Goal: Obtain resource: Download file/media

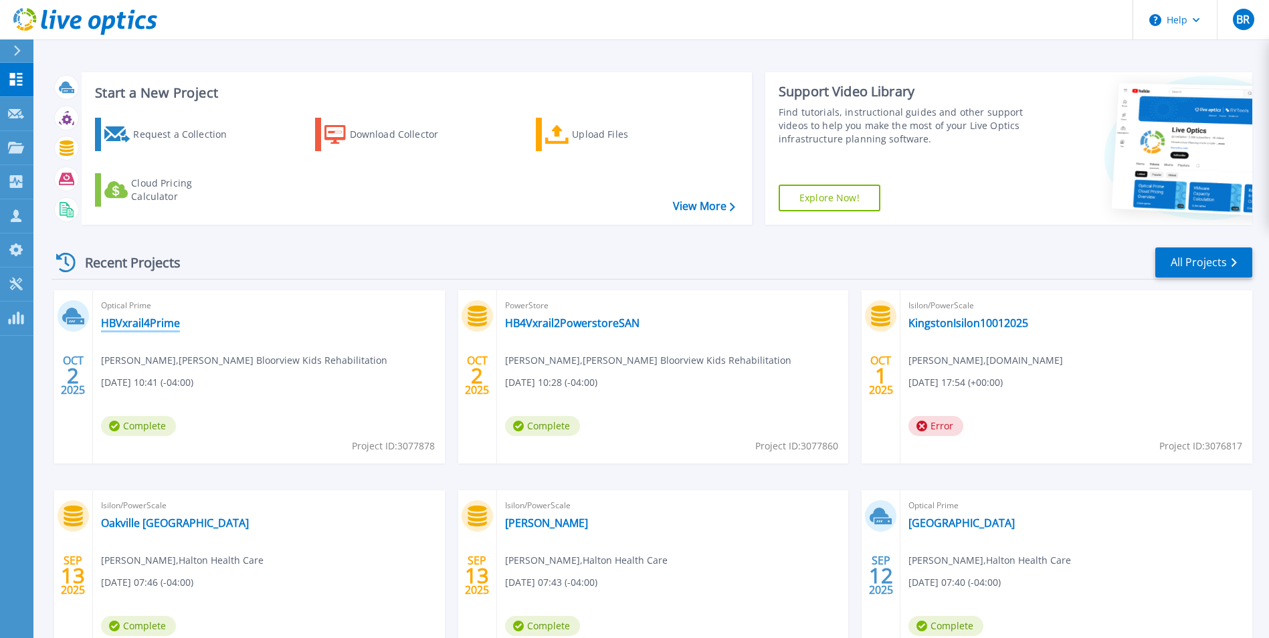
click at [159, 325] on link "HBVxrail4Prime" at bounding box center [140, 323] width 79 height 13
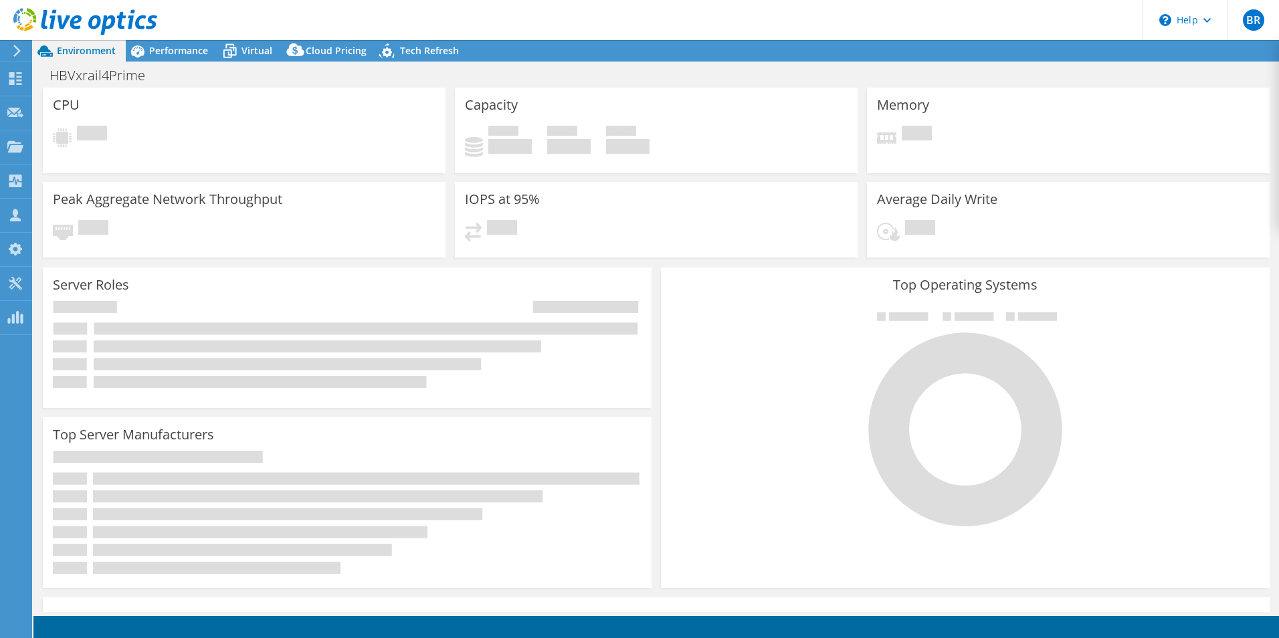
select select "USD"
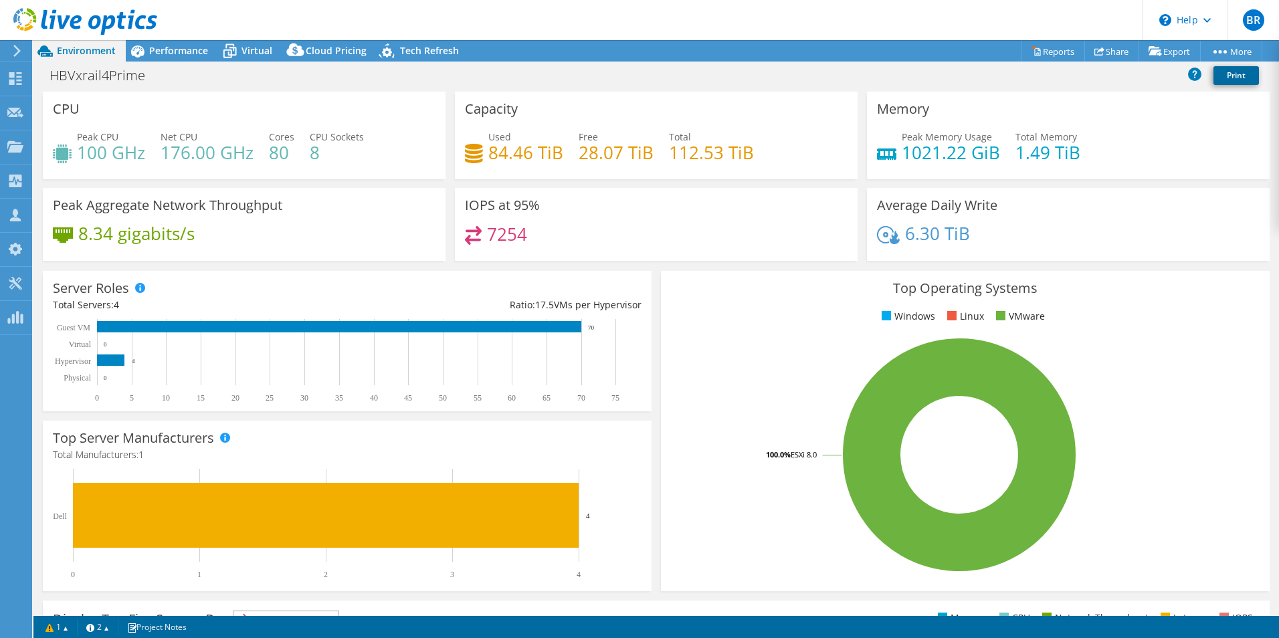
click at [1235, 80] on link "Print" at bounding box center [1237, 75] width 46 height 19
click at [1036, 52] on link "Reports" at bounding box center [1053, 51] width 64 height 21
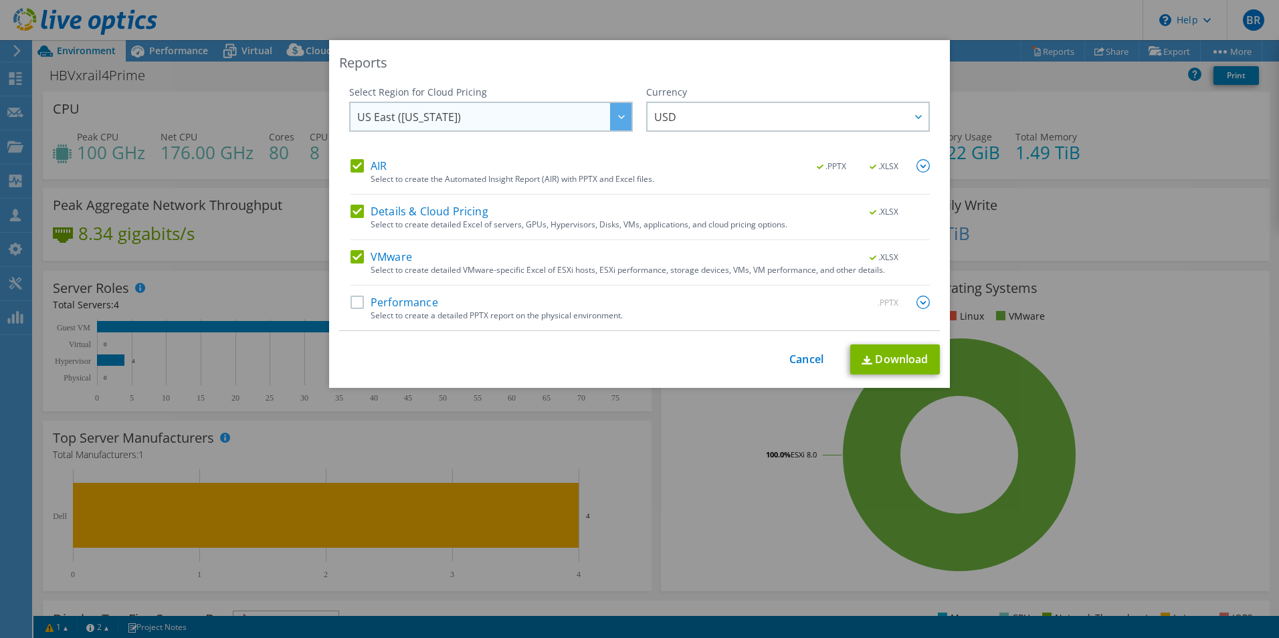
click at [492, 122] on span "US East ([US_STATE])" at bounding box center [494, 116] width 274 height 27
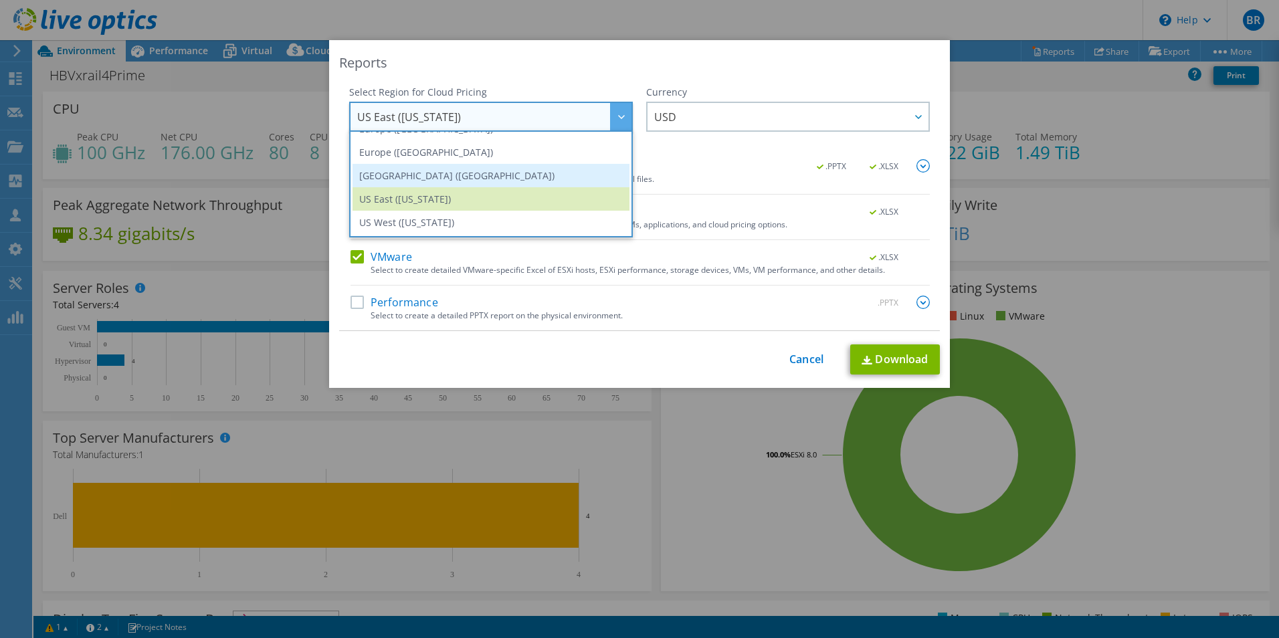
scroll to position [114, 0]
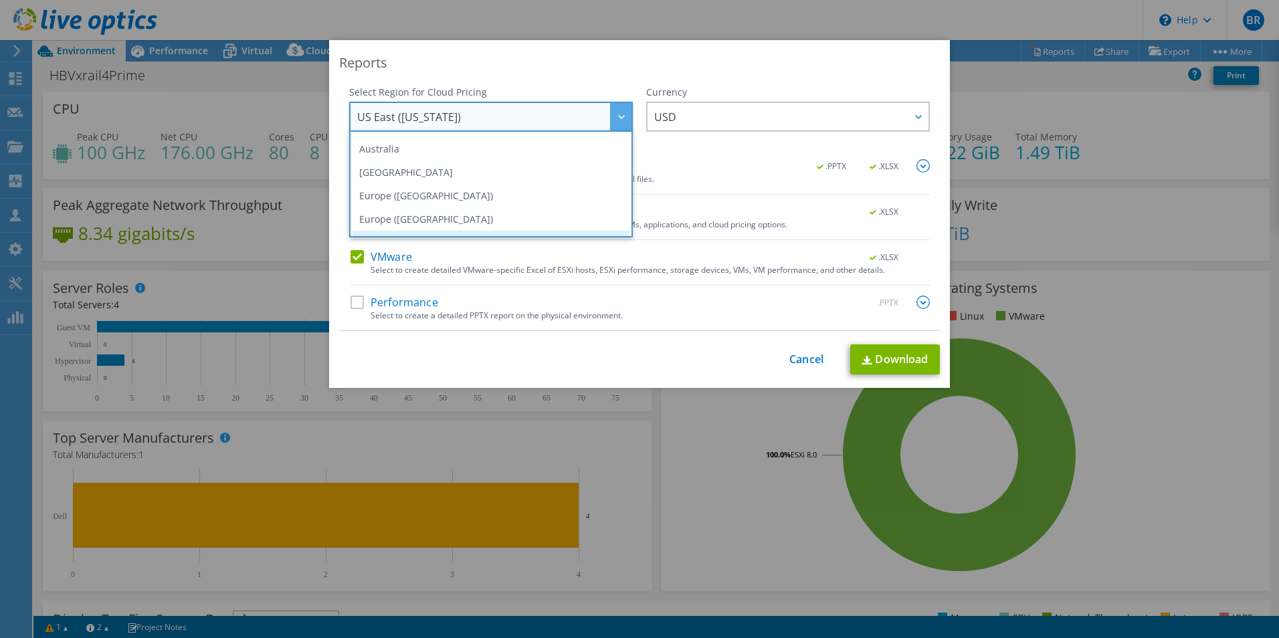
click at [429, 171] on li "[GEOGRAPHIC_DATA]" at bounding box center [491, 172] width 277 height 23
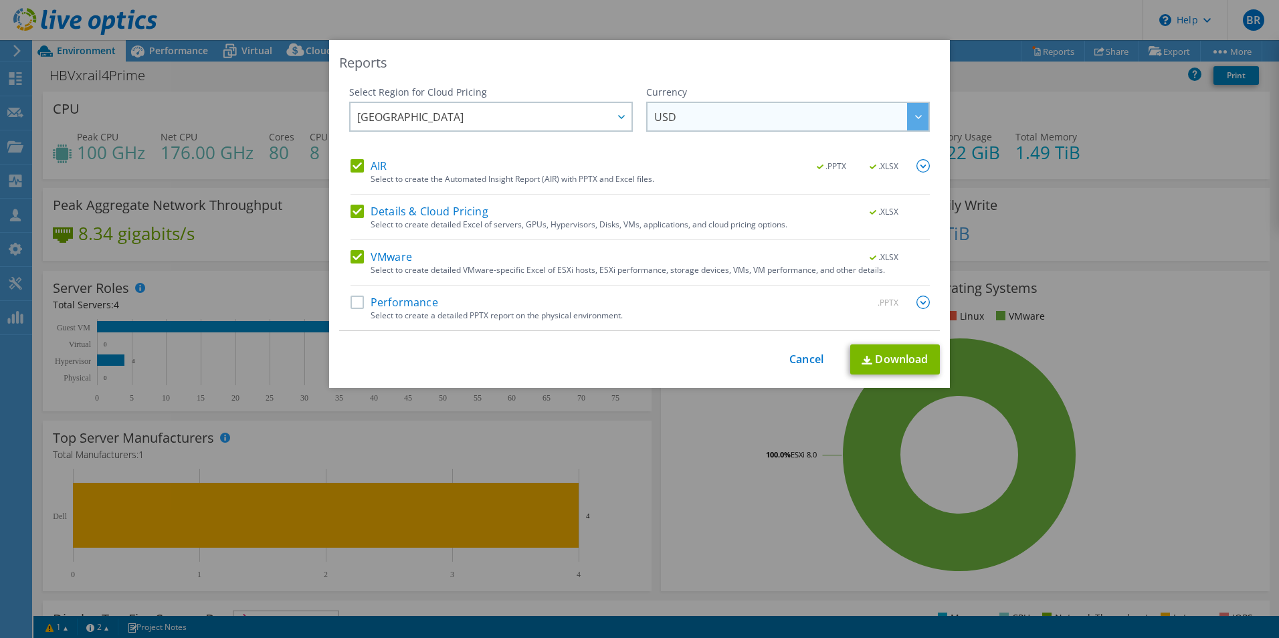
click at [769, 122] on span "USD" at bounding box center [791, 116] width 274 height 27
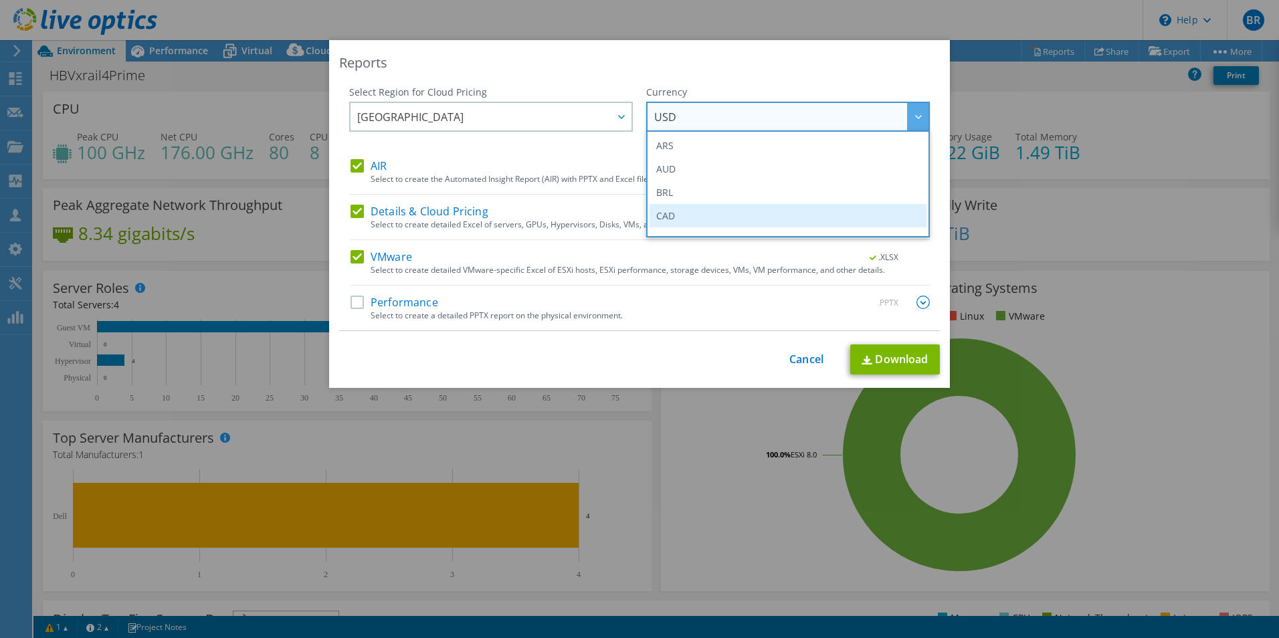
click at [675, 209] on li "CAD" at bounding box center [788, 215] width 277 height 23
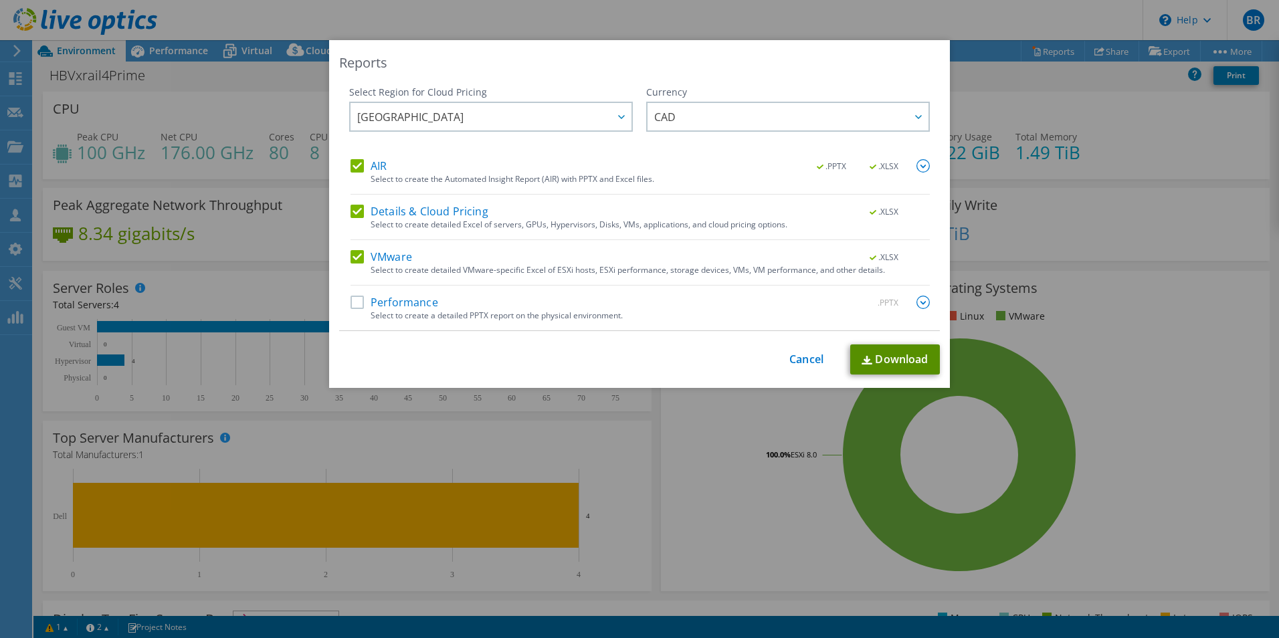
click at [890, 363] on link "Download" at bounding box center [896, 360] width 90 height 30
drag, startPoint x: 211, startPoint y: 138, endPoint x: 223, endPoint y: 138, distance: 12.0
click at [211, 138] on div "Reports Select Region for Cloud Pricing Asia Pacific (Hong Kong) Asia Pacific (…" at bounding box center [639, 319] width 1279 height 558
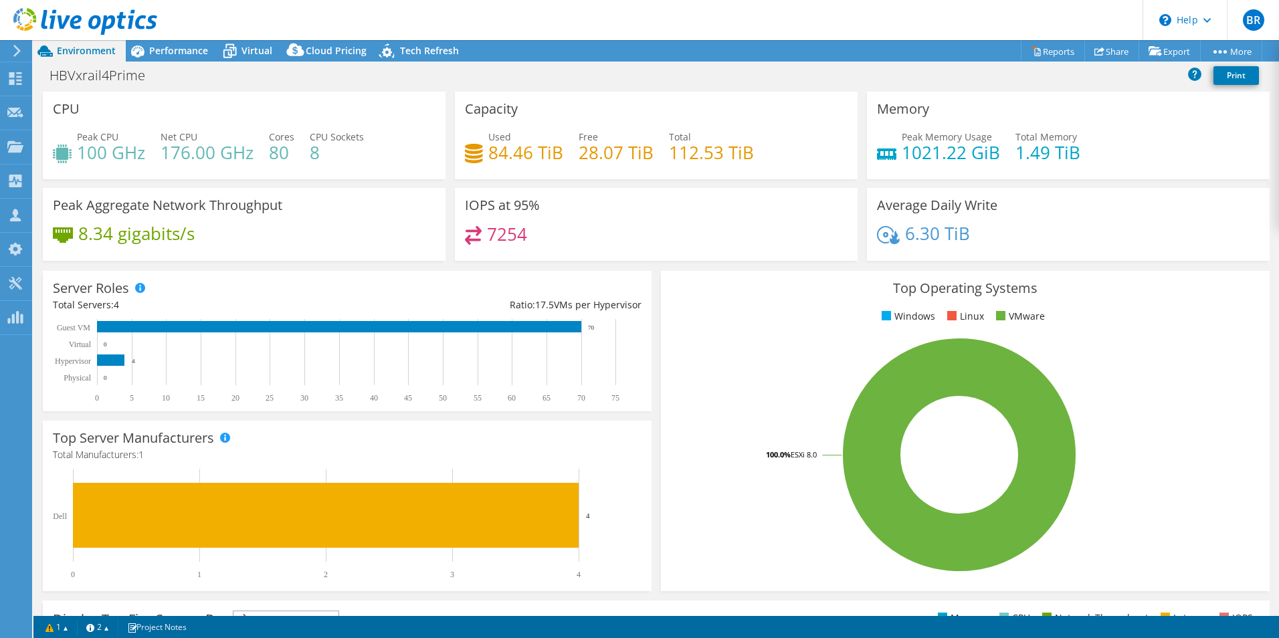
click at [54, 51] on icon at bounding box center [44, 50] width 23 height 23
click at [16, 85] on div at bounding box center [15, 80] width 16 height 15
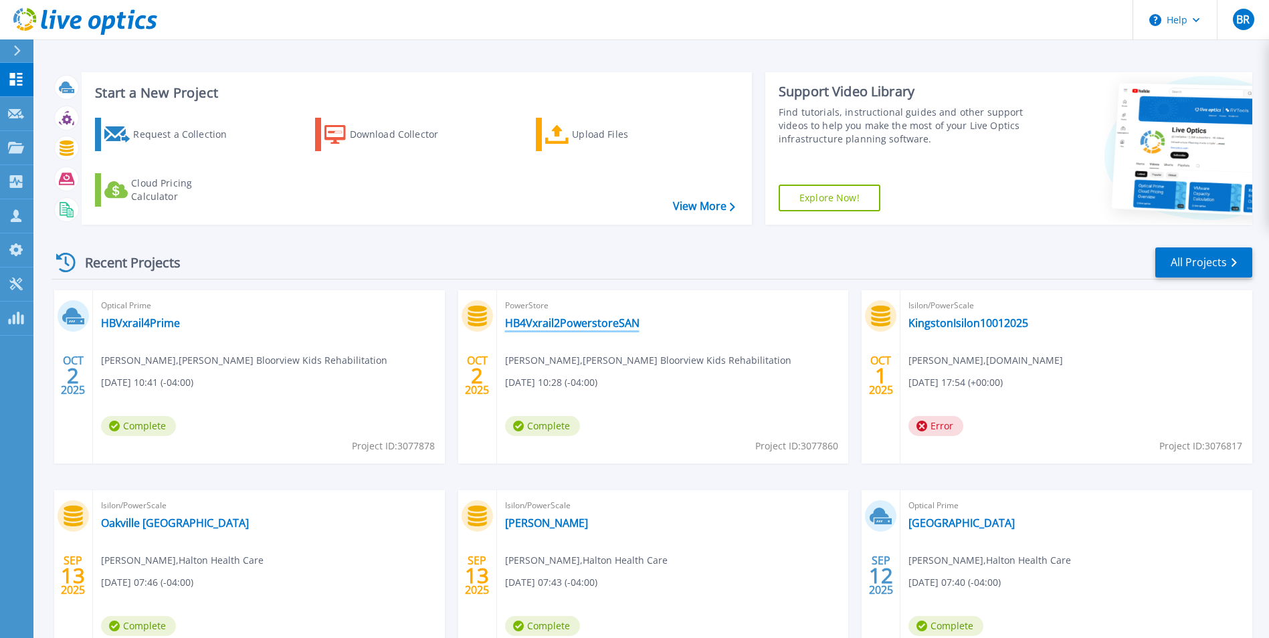
click at [626, 323] on link "HB4Vxrail2PowerstoreSAN" at bounding box center [572, 323] width 135 height 13
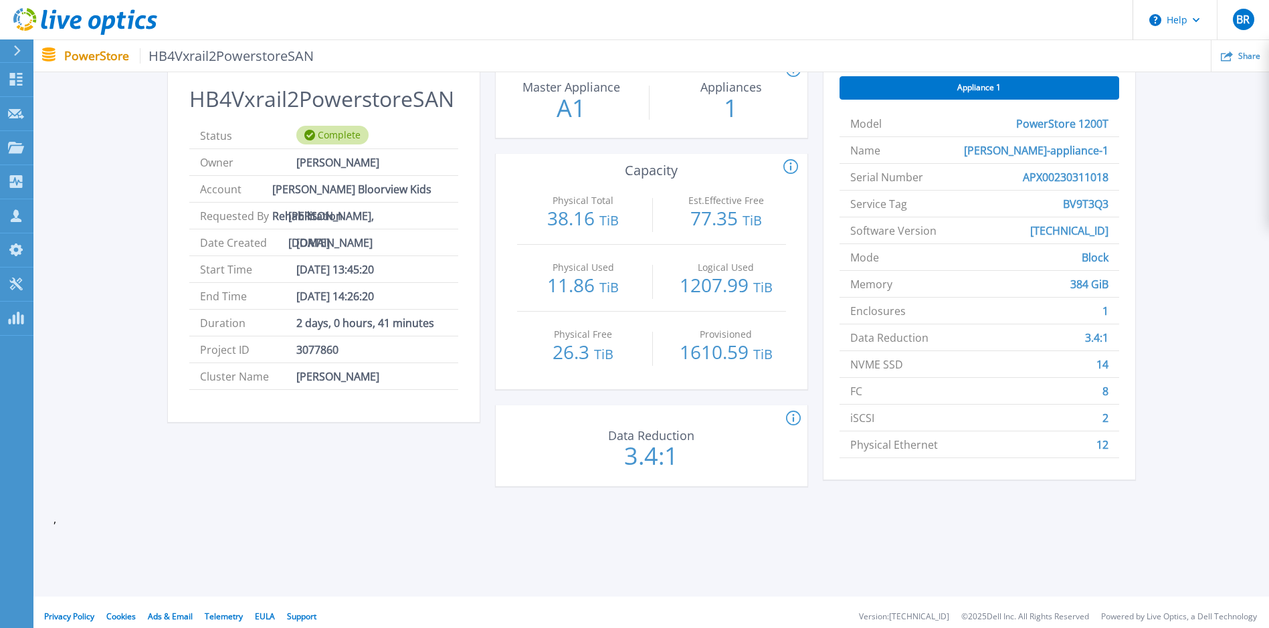
scroll to position [134, 0]
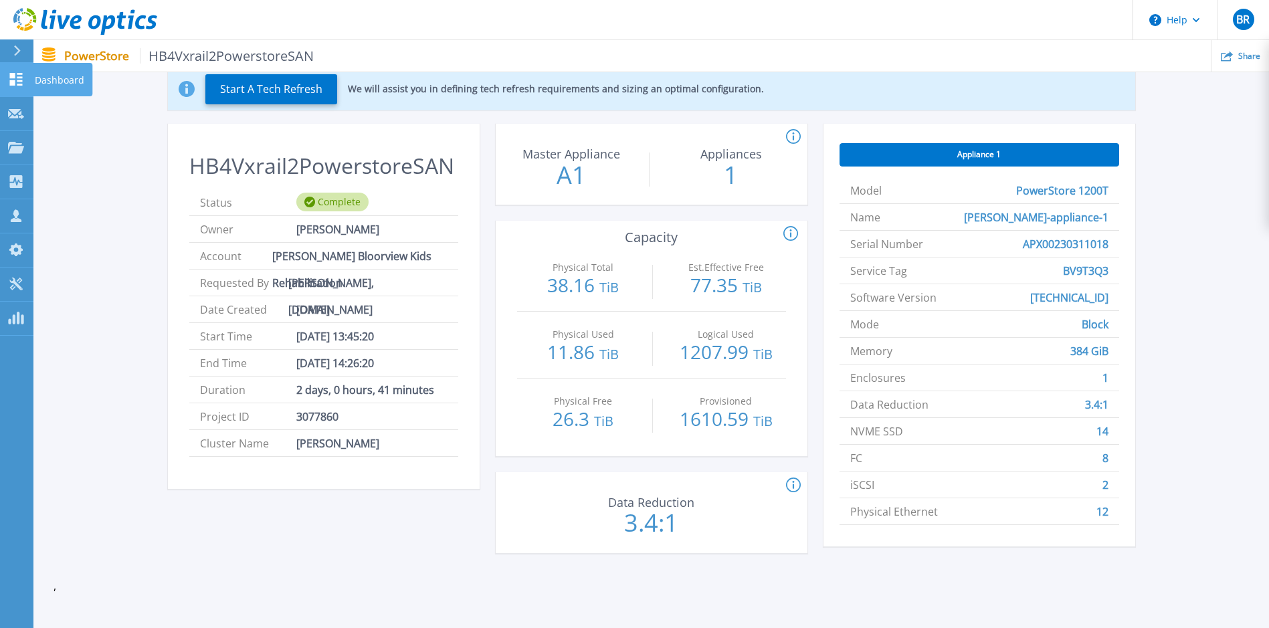
drag, startPoint x: 12, startPoint y: 79, endPoint x: 24, endPoint y: 82, distance: 12.3
click at [12, 79] on icon at bounding box center [16, 79] width 16 height 13
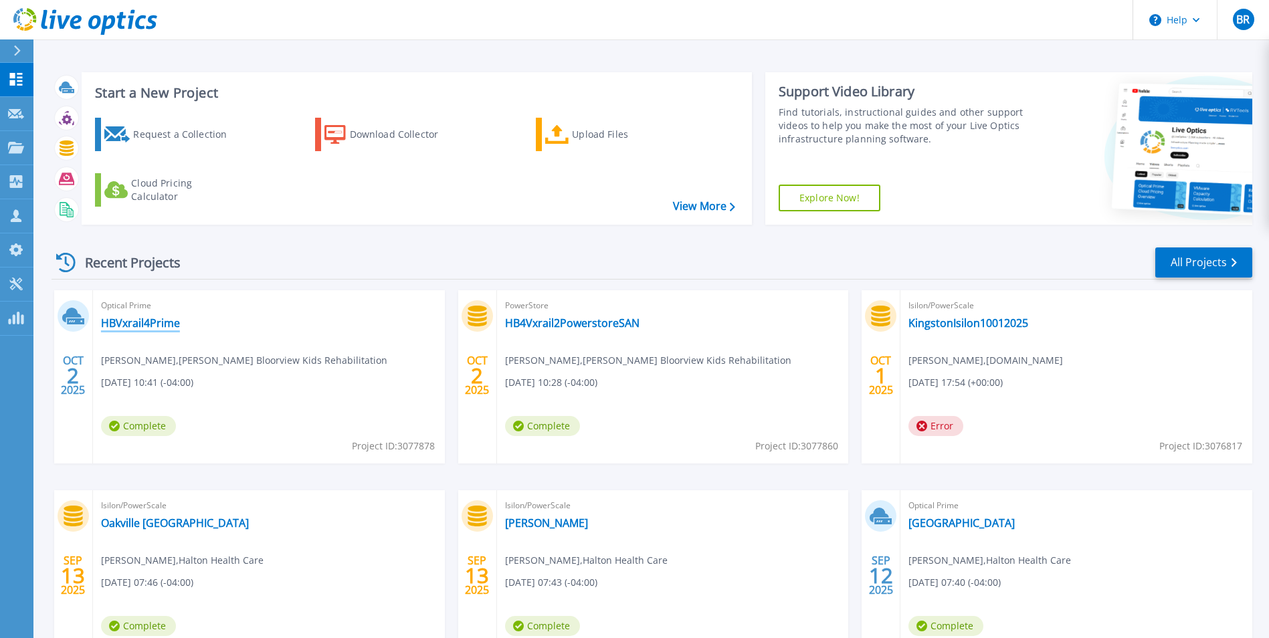
click at [152, 320] on link "HBVxrail4Prime" at bounding box center [140, 323] width 79 height 13
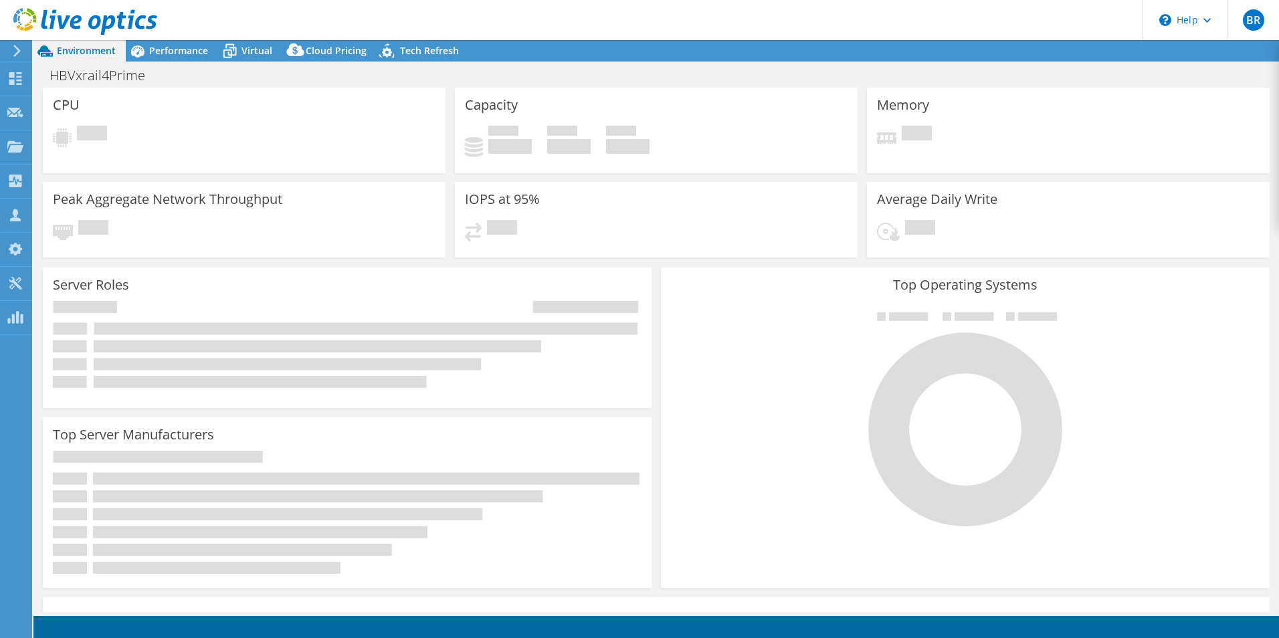
select select "[GEOGRAPHIC_DATA]"
select select "CAD"
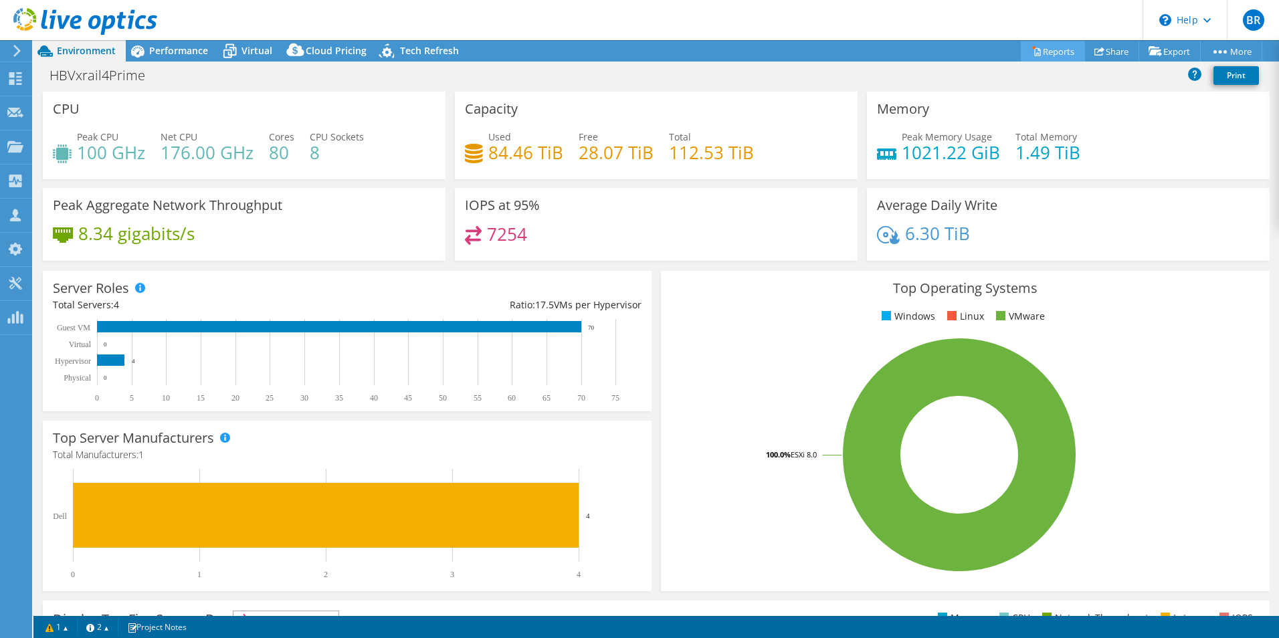
click at [1049, 48] on link "Reports" at bounding box center [1053, 51] width 64 height 21
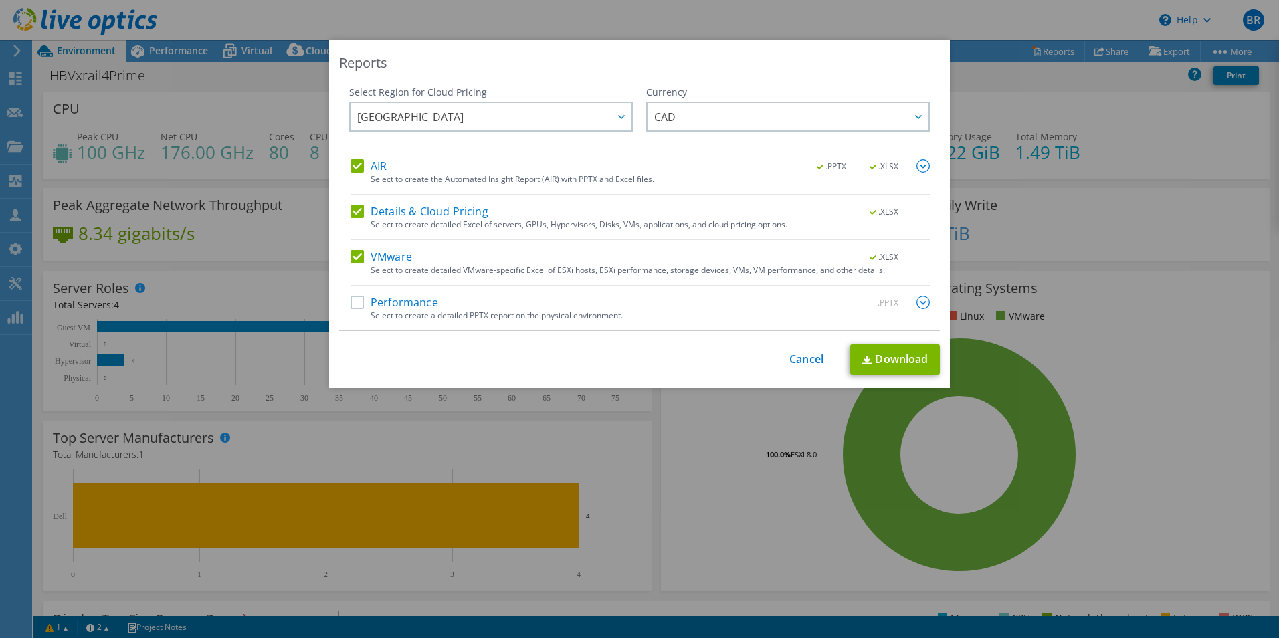
click at [353, 173] on div "AIR .PPTX .XLSX" at bounding box center [640, 166] width 579 height 15
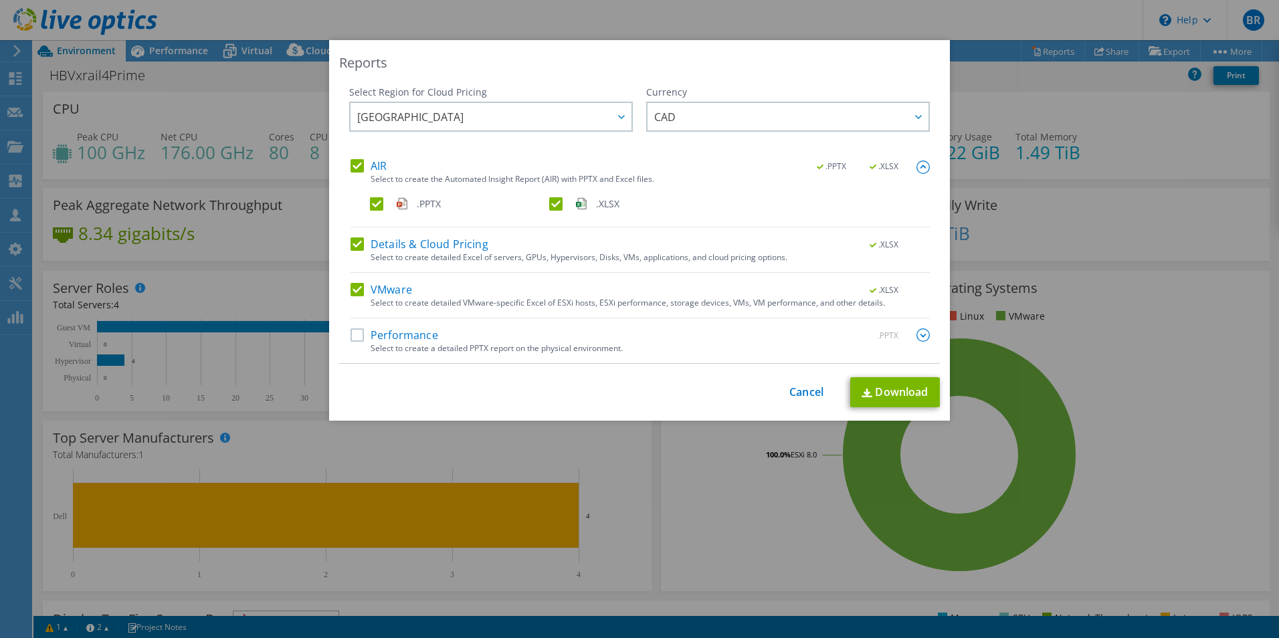
click at [361, 171] on label "AIR" at bounding box center [369, 165] width 36 height 13
click at [0, 0] on input "AIR" at bounding box center [0, 0] width 0 height 0
drag, startPoint x: 350, startPoint y: 243, endPoint x: 356, endPoint y: 267, distance: 24.8
click at [351, 247] on label "Details & Cloud Pricing" at bounding box center [420, 244] width 138 height 13
click at [0, 0] on input "Details & Cloud Pricing" at bounding box center [0, 0] width 0 height 0
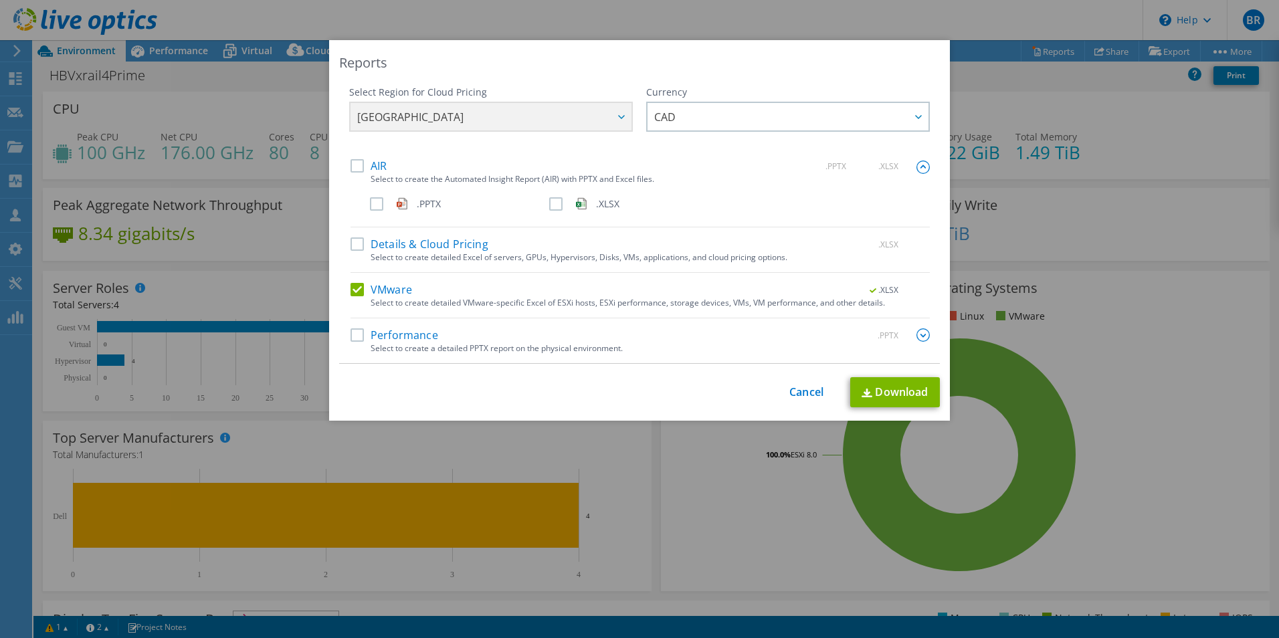
click at [355, 292] on label "VMware" at bounding box center [382, 289] width 62 height 13
click at [0, 0] on input "VMware" at bounding box center [0, 0] width 0 height 0
click at [353, 331] on label "Performance" at bounding box center [395, 335] width 88 height 13
click at [0, 0] on input "Performance" at bounding box center [0, 0] width 0 height 0
click at [906, 390] on link "Download" at bounding box center [896, 392] width 90 height 30
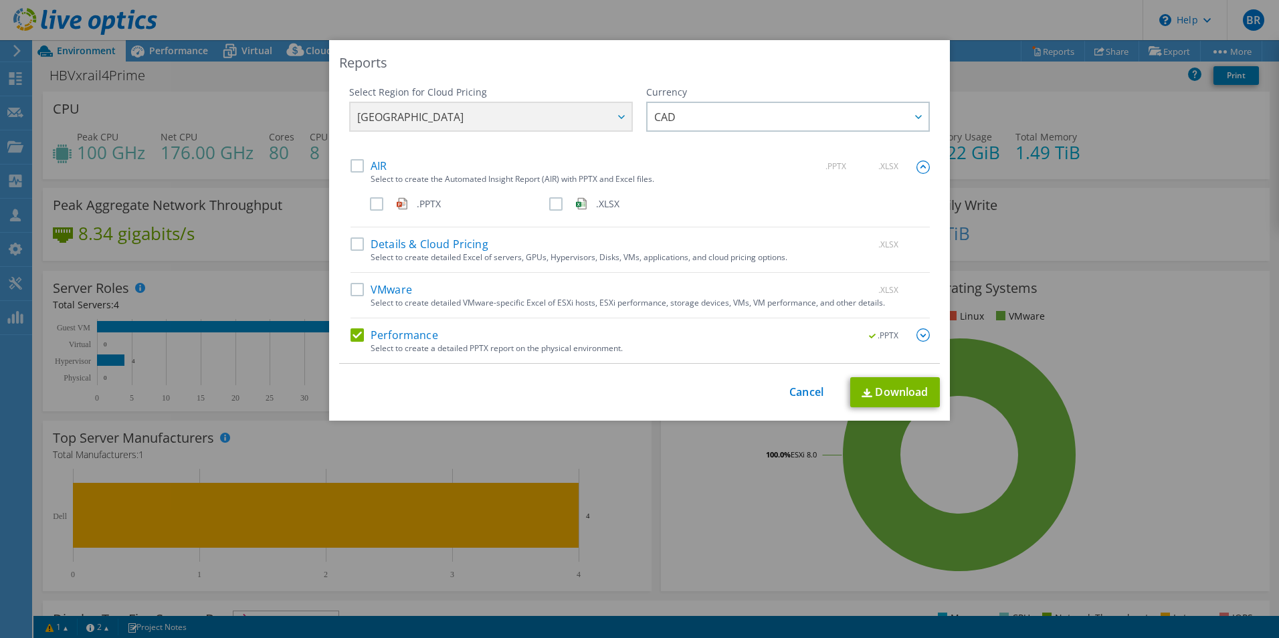
click at [650, 70] on div "Reports" at bounding box center [639, 63] width 601 height 19
click at [794, 390] on link "Cancel" at bounding box center [807, 392] width 34 height 13
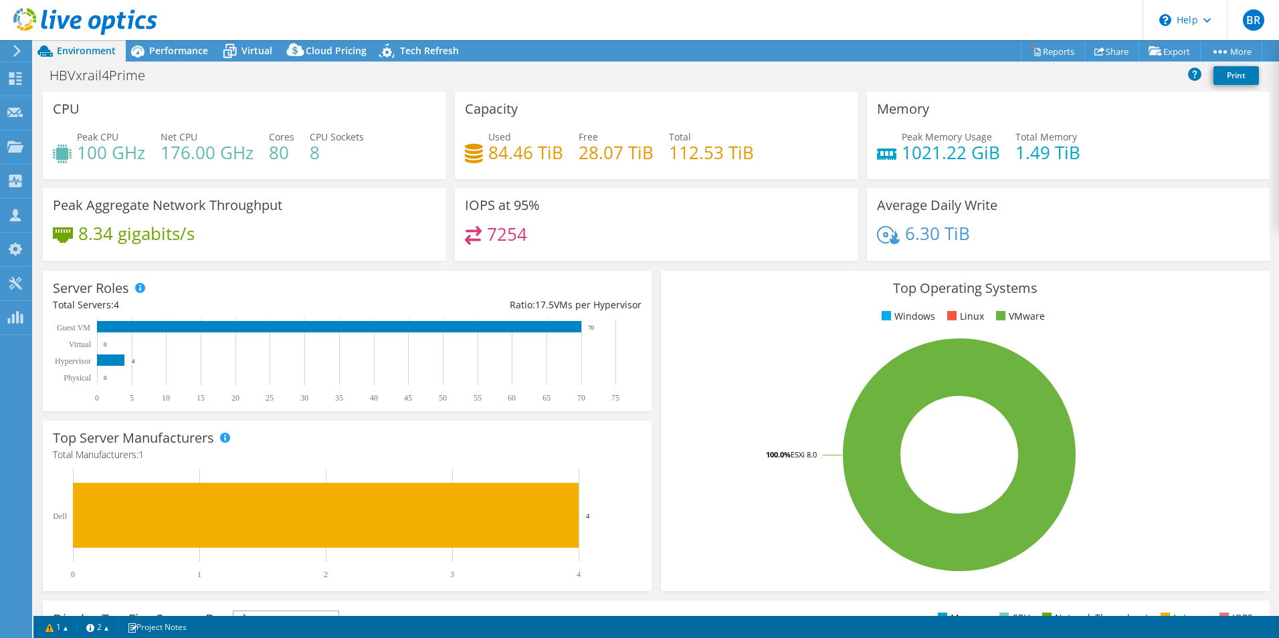
click at [656, 430] on div "Top Operating Systems Windows Linux VMware 100.0% ESXi 8.0" at bounding box center [965, 431] width 618 height 330
